Goal: Task Accomplishment & Management: Complete application form

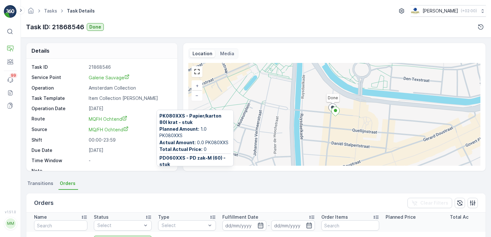
scroll to position [54, 0]
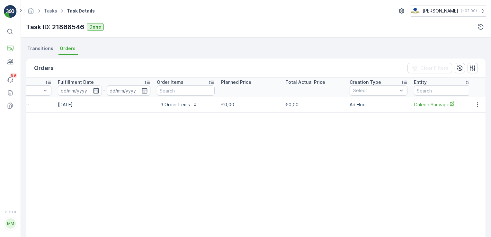
click at [271, 52] on ul "Transitions Orders" at bounding box center [256, 49] width 460 height 11
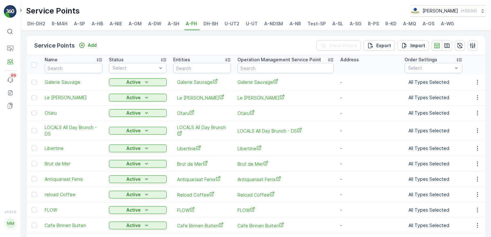
click at [273, 22] on span "A-NDSM" at bounding box center [273, 24] width 19 height 6
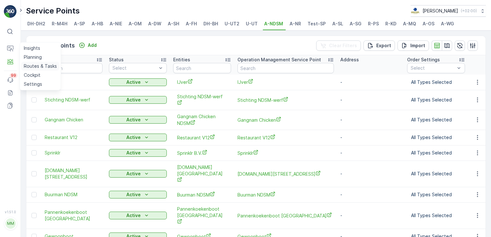
click at [26, 64] on p "Routes & Tasks" at bounding box center [40, 66] width 33 height 6
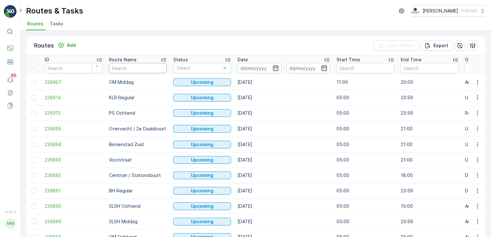
click at [134, 68] on input "text" at bounding box center [138, 68] width 58 height 10
type input "NDSM"
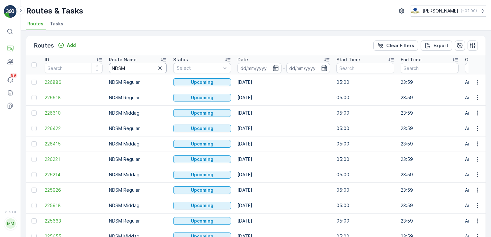
click at [136, 64] on input "NDSM" at bounding box center [138, 68] width 58 height 10
type input "NDSM middag"
click at [278, 67] on input at bounding box center [259, 68] width 44 height 10
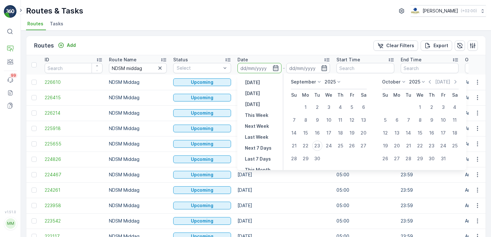
click at [279, 55] on th "Date -" at bounding box center [283, 64] width 99 height 19
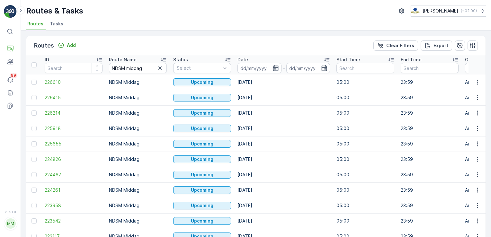
click at [277, 66] on icon "button" at bounding box center [275, 68] width 6 height 6
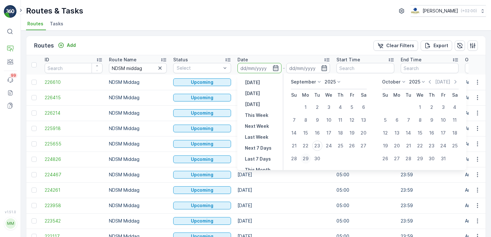
click at [307, 157] on div "29" at bounding box center [305, 158] width 10 height 10
type input "[DATE]"
click at [440, 105] on div "3" at bounding box center [443, 107] width 10 height 10
type input "03.10.2025"
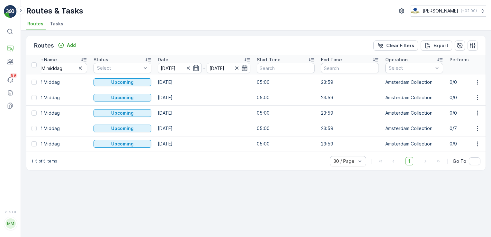
scroll to position [0, 115]
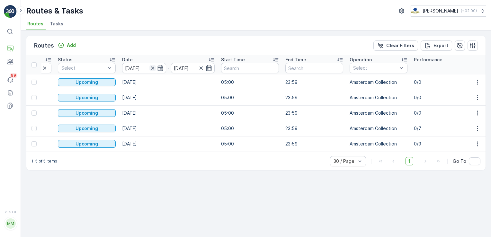
click at [152, 67] on icon "button" at bounding box center [152, 67] width 3 height 3
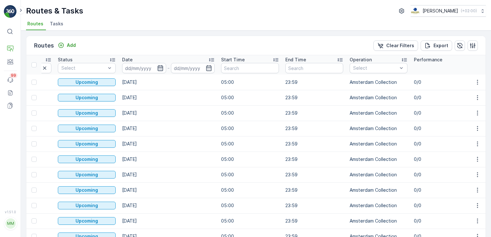
click at [160, 67] on icon "button" at bounding box center [160, 68] width 6 height 6
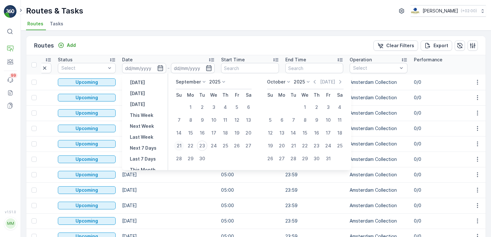
click at [180, 147] on div "21" at bounding box center [179, 146] width 10 height 10
type input "[DATE]"
click at [187, 143] on div "22" at bounding box center [190, 146] width 10 height 10
type input "[DATE]"
click at [237, 145] on div "26" at bounding box center [237, 146] width 10 height 10
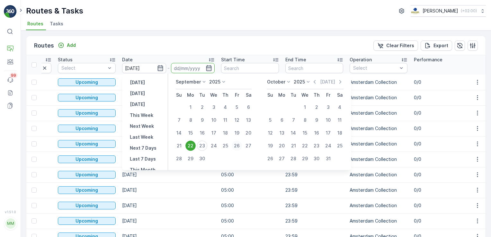
type input "[DATE]"
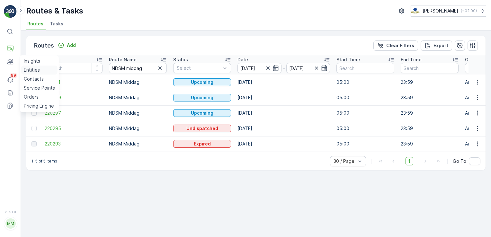
click at [31, 69] on p "Entities" at bounding box center [32, 70] width 16 height 6
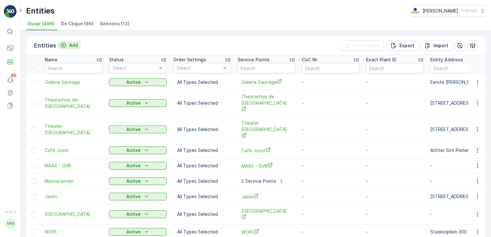
click at [70, 46] on p "Add" at bounding box center [73, 45] width 9 height 6
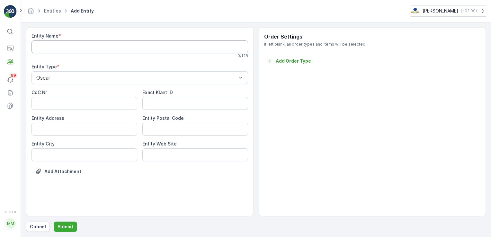
click at [60, 49] on Name "Entity Name" at bounding box center [139, 46] width 216 height 13
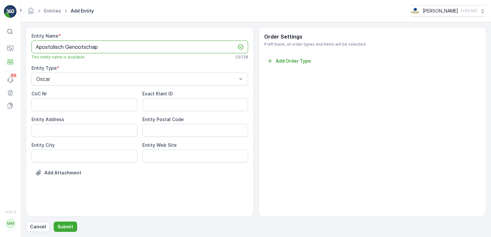
type Name "Apostolisch Genootschap"
click at [155, 122] on div "Entity Postal Code" at bounding box center [195, 126] width 106 height 21
click at [153, 133] on Code "Entity Postal Code" at bounding box center [195, 130] width 106 height 13
click at [118, 127] on Address "Entity Address" at bounding box center [84, 130] width 106 height 13
type Address "Clematisstraat 25"
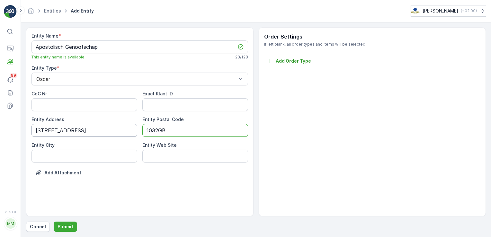
type Code "1032GB"
type City "[GEOGRAPHIC_DATA]"
click at [181, 170] on div "Add Attachment" at bounding box center [139, 177] width 216 height 18
click at [51, 176] on button "Add Attachment" at bounding box center [58, 173] width 54 height 10
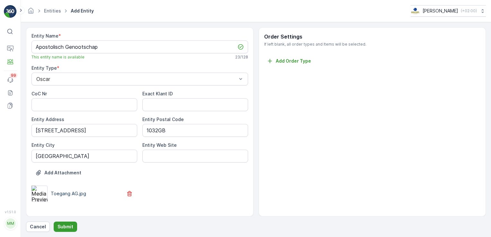
click at [66, 227] on p "Submit" at bounding box center [65, 227] width 16 height 6
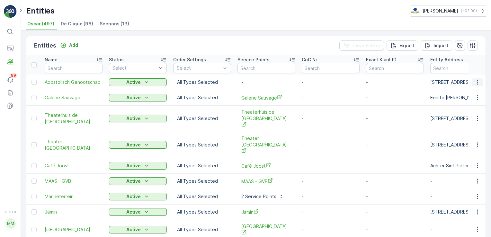
click at [478, 80] on icon "button" at bounding box center [477, 82] width 6 height 6
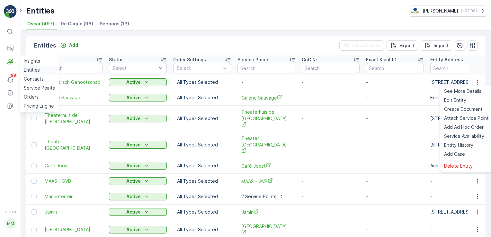
click at [32, 71] on p "Entities" at bounding box center [32, 70] width 16 height 6
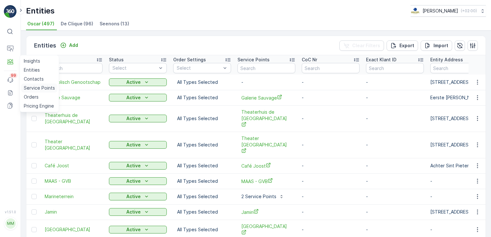
click at [35, 87] on p "Service Points" at bounding box center [39, 88] width 31 height 6
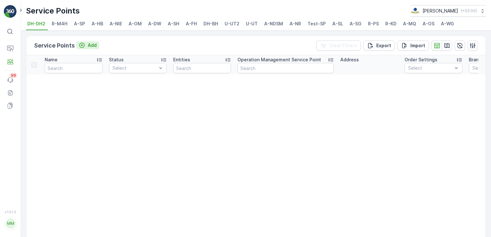
click at [85, 46] on div "Add" at bounding box center [88, 45] width 18 height 6
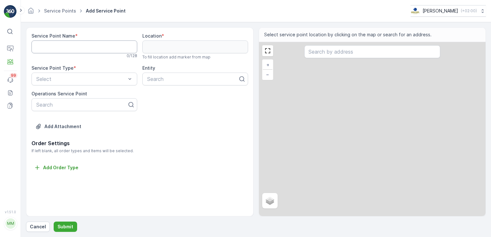
click at [53, 45] on Name "Service Point Name" at bounding box center [84, 46] width 106 height 13
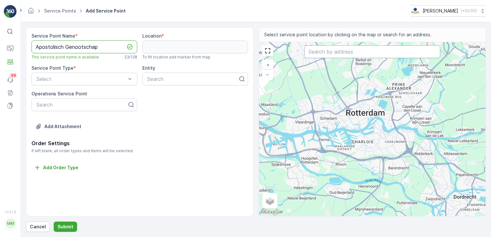
type Name "Apostolisch Genootschap"
click at [343, 48] on input "text" at bounding box center [372, 51] width 136 height 13
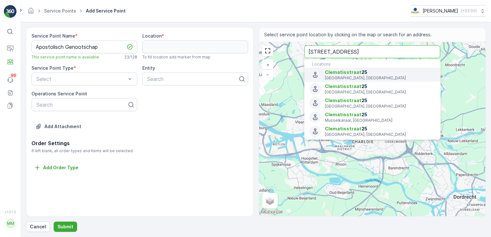
type input "Clematisstraat 25"
click at [314, 75] on icon "Menu" at bounding box center [314, 74] width 7 height 7
type input "52.3921017,4.9150485"
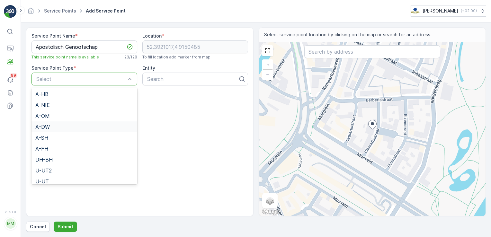
scroll to position [64, 0]
click at [52, 163] on span "A-NDSM" at bounding box center [46, 162] width 22 height 6
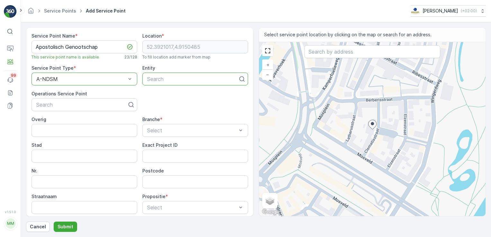
click at [170, 79] on div at bounding box center [192, 79] width 92 height 6
type input "Aposto"
click at [179, 94] on span "Apostolisch Genootschap" at bounding box center [177, 95] width 62 height 6
click at [63, 102] on div at bounding box center [82, 105] width 92 height 6
click at [164, 102] on div "Service Point Name * Apostolisch Genootschap This service point name is availab…" at bounding box center [139, 148] width 216 height 230
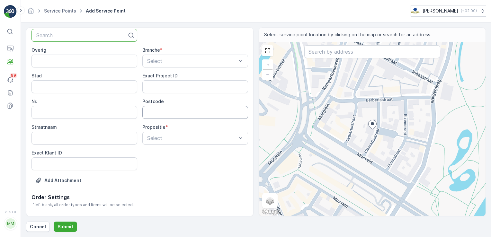
scroll to position [83, 0]
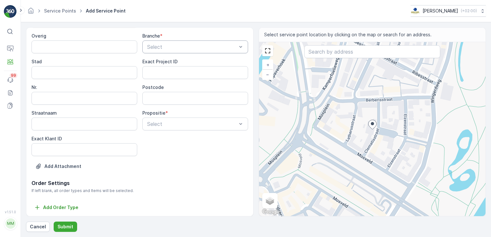
click at [166, 41] on div "Select" at bounding box center [195, 46] width 106 height 13
click at [164, 83] on span "Bezoekersplek" at bounding box center [162, 84] width 34 height 6
click at [62, 73] on input "Stad" at bounding box center [84, 72] width 106 height 13
type input "[GEOGRAPHIC_DATA]"
type input "25"
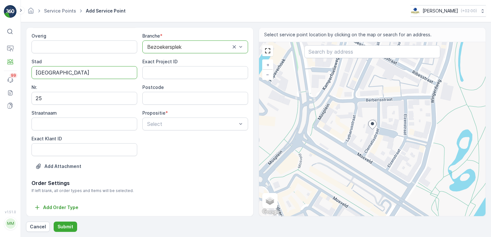
type input "1032GB"
type input "Clematisstraat"
type input "Clematisstraat 25"
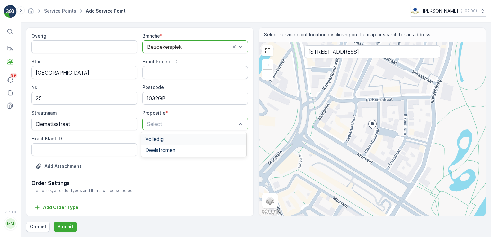
click at [168, 141] on div "Volledig" at bounding box center [193, 139] width 97 height 6
click at [61, 165] on p "Add Attachment" at bounding box center [62, 166] width 37 height 6
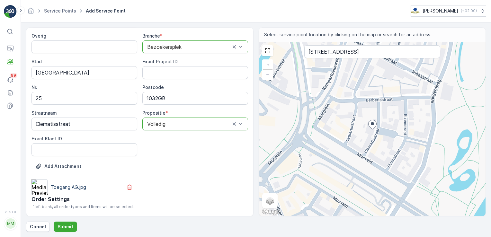
scroll to position [100, 0]
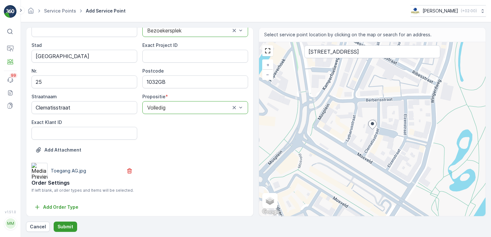
click at [65, 227] on p "Submit" at bounding box center [65, 227] width 16 height 6
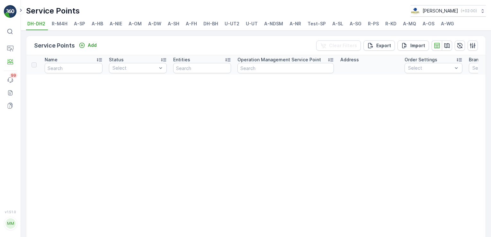
click at [280, 25] on span "A-NDSM" at bounding box center [273, 24] width 19 height 6
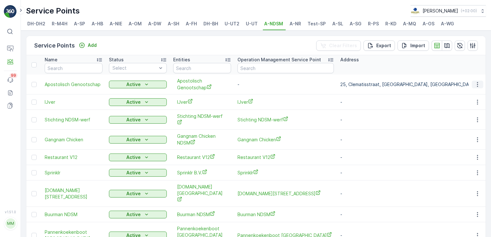
click at [477, 82] on icon "button" at bounding box center [477, 84] width 1 height 5
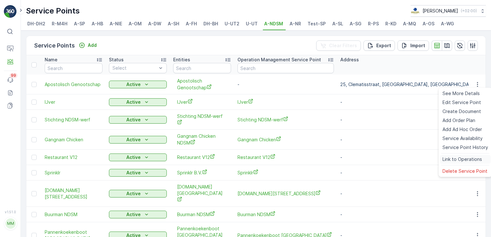
click at [456, 160] on span "Link to Operations" at bounding box center [461, 159] width 39 height 6
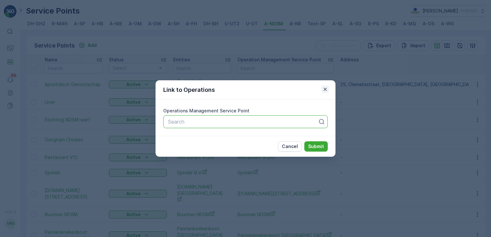
click at [326, 92] on icon "button" at bounding box center [325, 89] width 6 height 6
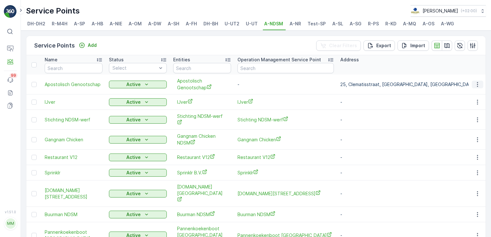
click at [475, 84] on icon "button" at bounding box center [477, 84] width 6 height 6
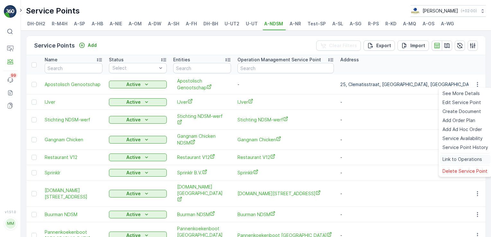
click at [462, 158] on span "Link to Operations" at bounding box center [461, 159] width 39 height 6
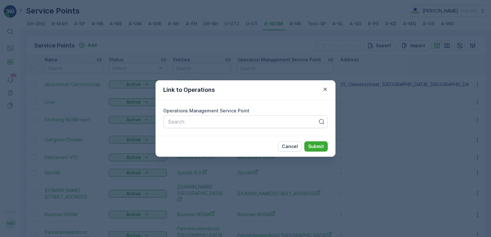
click at [177, 111] on label "Operations Management Service Point" at bounding box center [206, 110] width 86 height 5
click at [324, 89] on icon "button" at bounding box center [325, 89] width 6 height 6
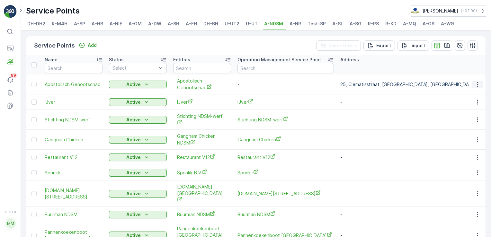
click at [478, 84] on icon "button" at bounding box center [477, 84] width 6 height 6
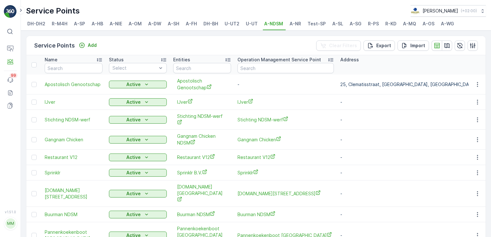
click at [310, 86] on p "-" at bounding box center [285, 84] width 96 height 6
click at [477, 85] on icon "button" at bounding box center [477, 84] width 6 height 6
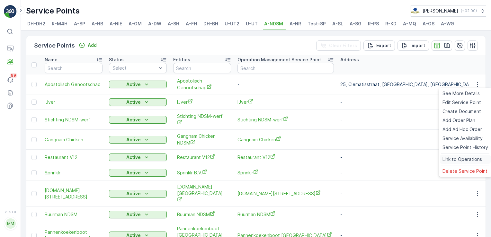
click at [465, 160] on span "Link to Operations" at bounding box center [461, 159] width 39 height 6
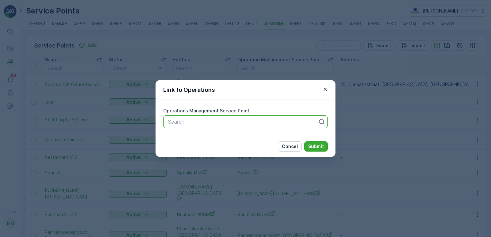
click at [230, 121] on div at bounding box center [242, 122] width 151 height 6
type input "Apo"
click at [323, 90] on icon "button" at bounding box center [325, 89] width 6 height 6
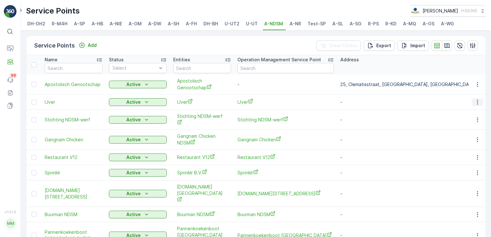
click at [476, 102] on icon "button" at bounding box center [477, 102] width 6 height 6
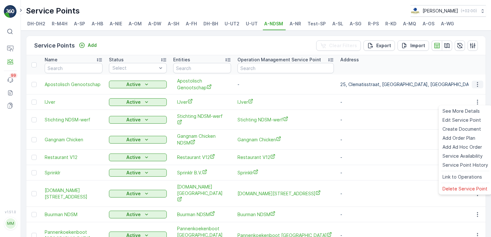
click at [474, 85] on icon "button" at bounding box center [477, 84] width 6 height 6
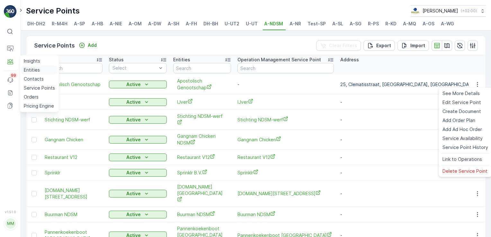
click at [31, 68] on p "Entities" at bounding box center [32, 70] width 16 height 6
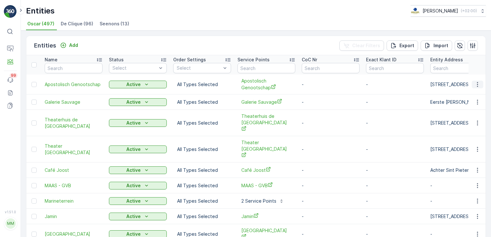
click at [475, 82] on icon "button" at bounding box center [477, 84] width 6 height 6
click at [30, 88] on p "Service Points" at bounding box center [39, 88] width 31 height 6
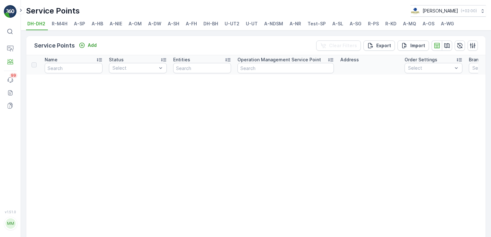
click at [275, 26] on span "A-NDSM" at bounding box center [273, 24] width 19 height 6
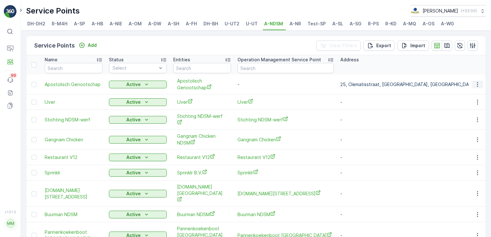
click at [478, 84] on icon "button" at bounding box center [477, 84] width 6 height 6
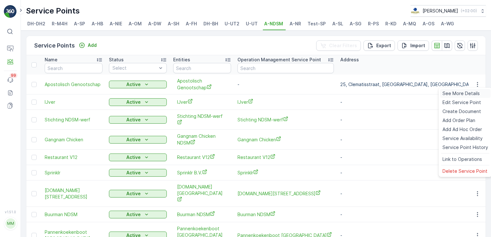
click at [460, 93] on span "See More Details" at bounding box center [460, 93] width 37 height 6
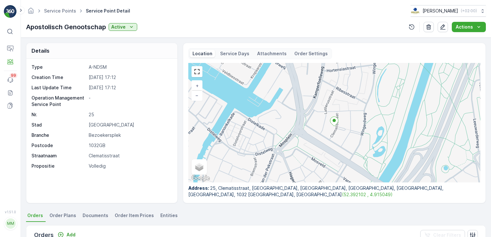
click at [75, 96] on p "Operation Management Service Point" at bounding box center [58, 101] width 55 height 13
drag, startPoint x: 75, startPoint y: 96, endPoint x: 154, endPoint y: 124, distance: 84.5
click at [154, 125] on p "[GEOGRAPHIC_DATA]" at bounding box center [130, 125] width 82 height 6
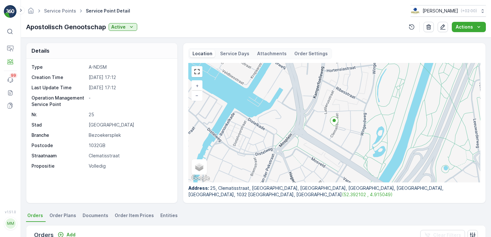
click at [276, 53] on p "Attachments" at bounding box center [272, 53] width 30 height 6
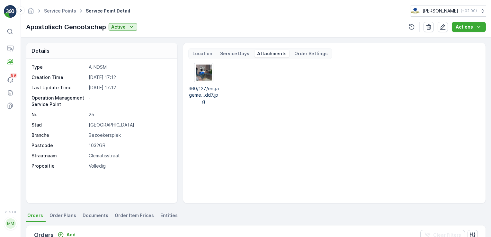
click at [310, 54] on p "Order Settings" at bounding box center [310, 53] width 33 height 6
click at [228, 53] on p "Service Days" at bounding box center [234, 53] width 29 height 6
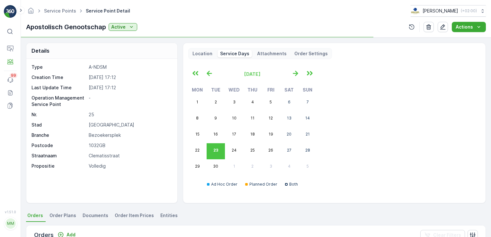
click at [191, 52] on div "Location" at bounding box center [202, 54] width 25 height 8
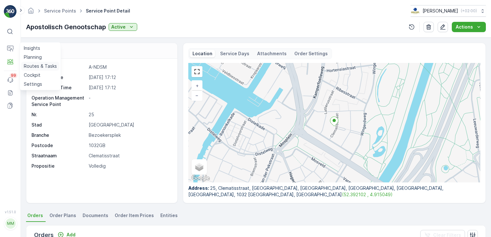
click at [42, 64] on p "Routes & Tasks" at bounding box center [40, 66] width 33 height 6
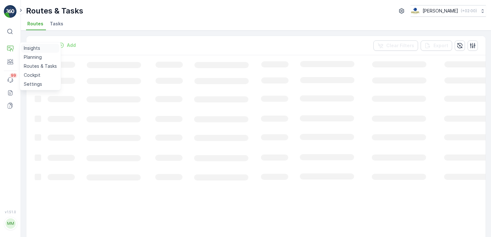
click at [36, 47] on p "Insights" at bounding box center [32, 48] width 16 height 6
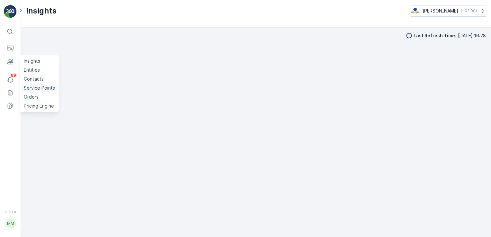
click at [34, 86] on p "Service Points" at bounding box center [39, 88] width 31 height 6
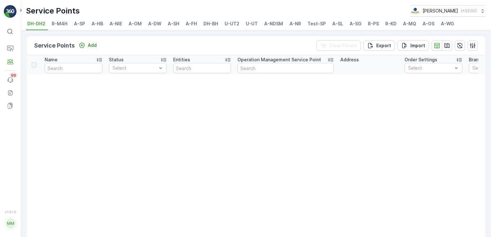
click at [272, 23] on span "A-NDSM" at bounding box center [273, 24] width 19 height 6
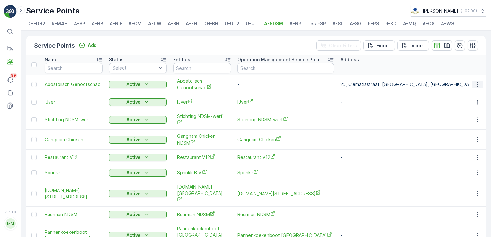
click at [474, 83] on icon "button" at bounding box center [477, 84] width 6 height 6
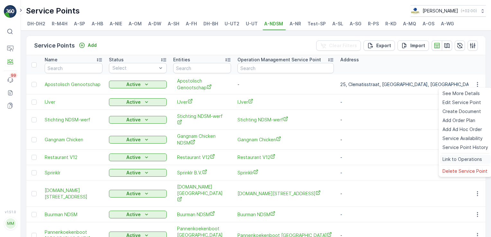
click at [456, 159] on span "Link to Operations" at bounding box center [461, 159] width 39 height 6
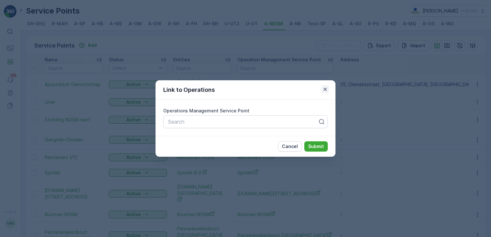
click at [324, 88] on icon "button" at bounding box center [324, 89] width 3 height 3
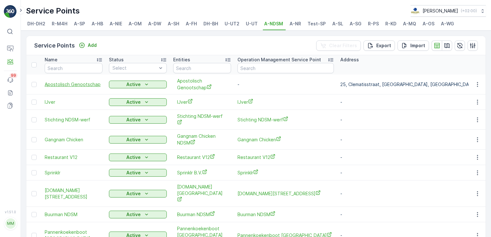
click at [67, 83] on span "Apostolisch Genootschap" at bounding box center [74, 84] width 58 height 6
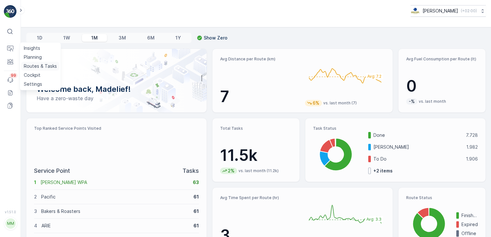
click at [35, 64] on p "Routes & Tasks" at bounding box center [40, 66] width 33 height 6
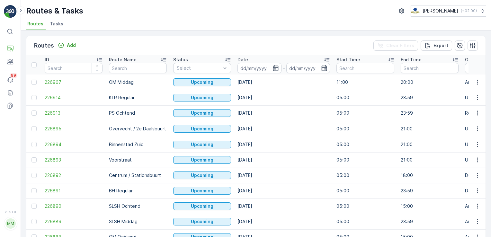
click at [61, 26] on span "Tasks" at bounding box center [56, 24] width 13 height 6
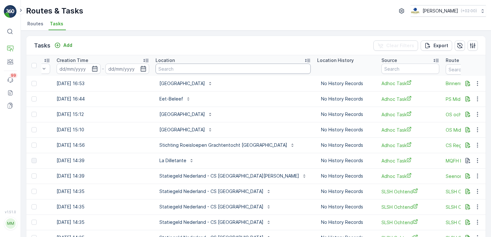
click at [189, 66] on input "text" at bounding box center [232, 69] width 155 height 10
type input "ijver"
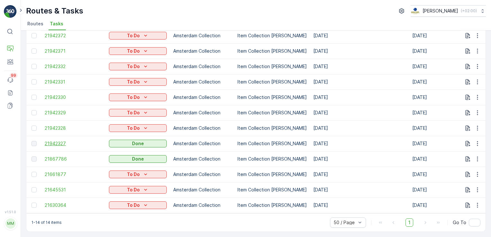
click at [62, 143] on span "21942327" at bounding box center [74, 143] width 58 height 6
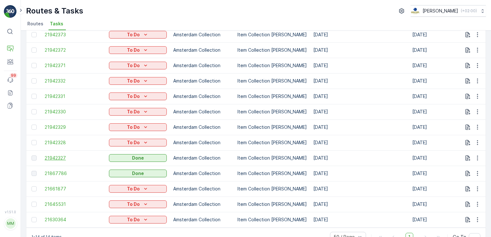
click at [57, 156] on span "21942327" at bounding box center [74, 158] width 58 height 6
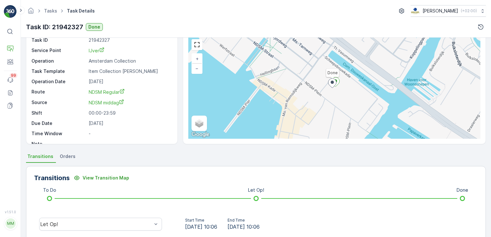
scroll to position [64, 0]
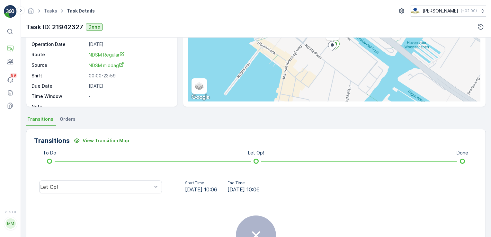
click at [72, 123] on li "Orders" at bounding box center [68, 120] width 20 height 11
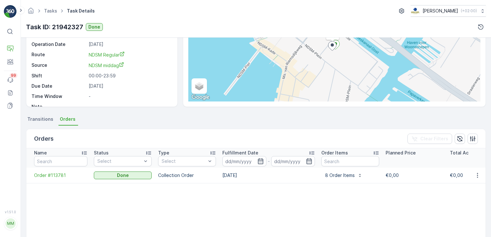
scroll to position [96, 0]
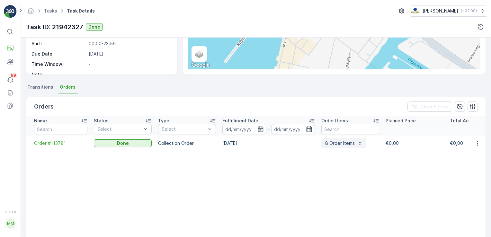
click at [339, 145] on p "8 Order Items" at bounding box center [340, 143] width 30 height 6
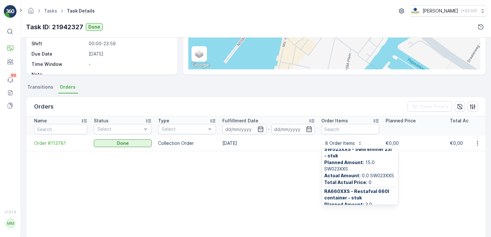
scroll to position [226, 0]
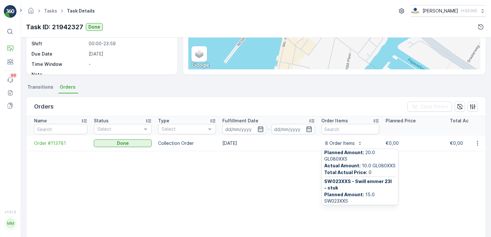
click at [421, 188] on table "Name Status Select Type Select Fulfillment Date - Order Items Planned Price Tot…" at bounding box center [472, 194] width 892 height 156
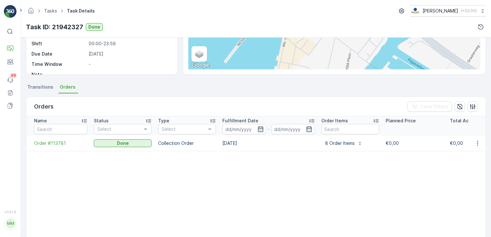
click at [14, 31] on div "⌘B" at bounding box center [18, 31] width 10 height 7
click at [54, 10] on link "Tasks" at bounding box center [50, 10] width 13 height 5
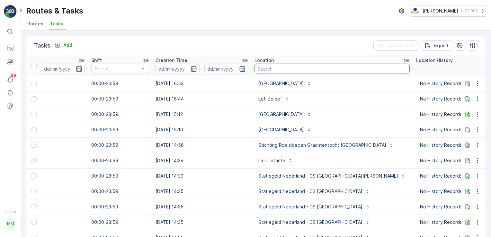
click at [259, 64] on input "text" at bounding box center [331, 69] width 155 height 10
type input "gangnam"
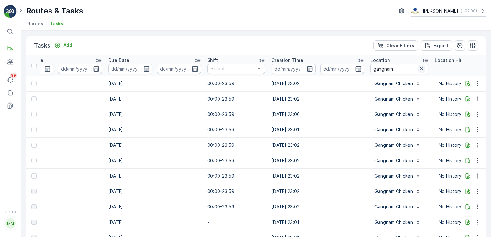
click at [420, 67] on icon "button" at bounding box center [421, 68] width 3 height 3
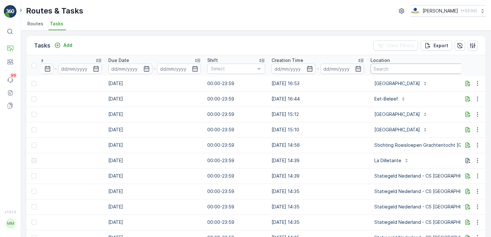
click at [389, 71] on input "text" at bounding box center [447, 69] width 155 height 10
type input "noorderlicht"
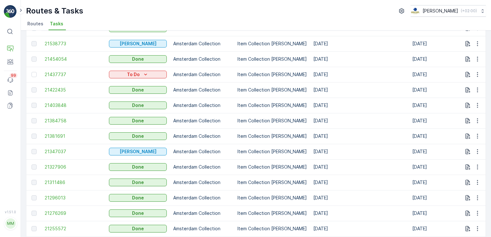
scroll to position [353, 0]
